Goal: Task Accomplishment & Management: Use online tool/utility

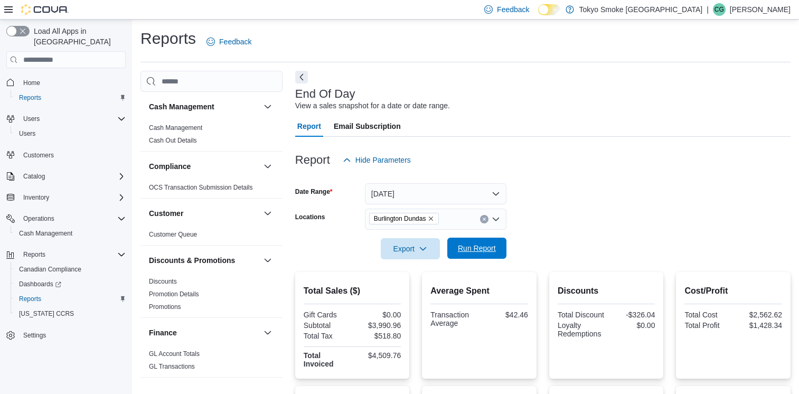
scroll to position [220, 0]
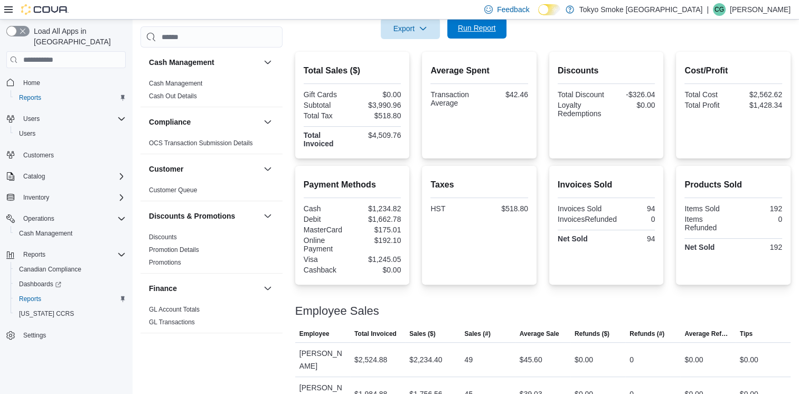
click at [486, 31] on span "Run Report" at bounding box center [477, 28] width 38 height 11
click at [767, 6] on p "Craig Gill" at bounding box center [760, 9] width 61 height 13
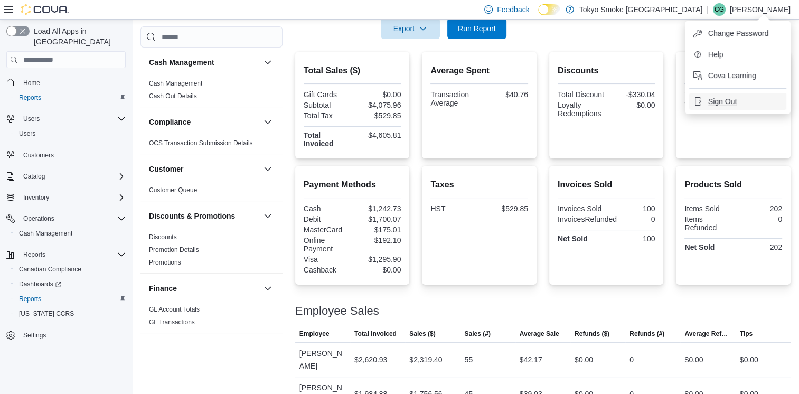
click at [727, 103] on span "Sign Out" at bounding box center [722, 101] width 29 height 11
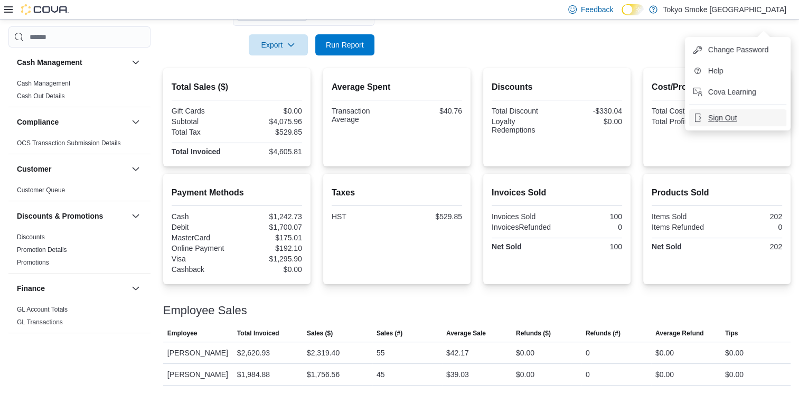
scroll to position [203, 0]
